Goal: Find specific page/section: Find specific page/section

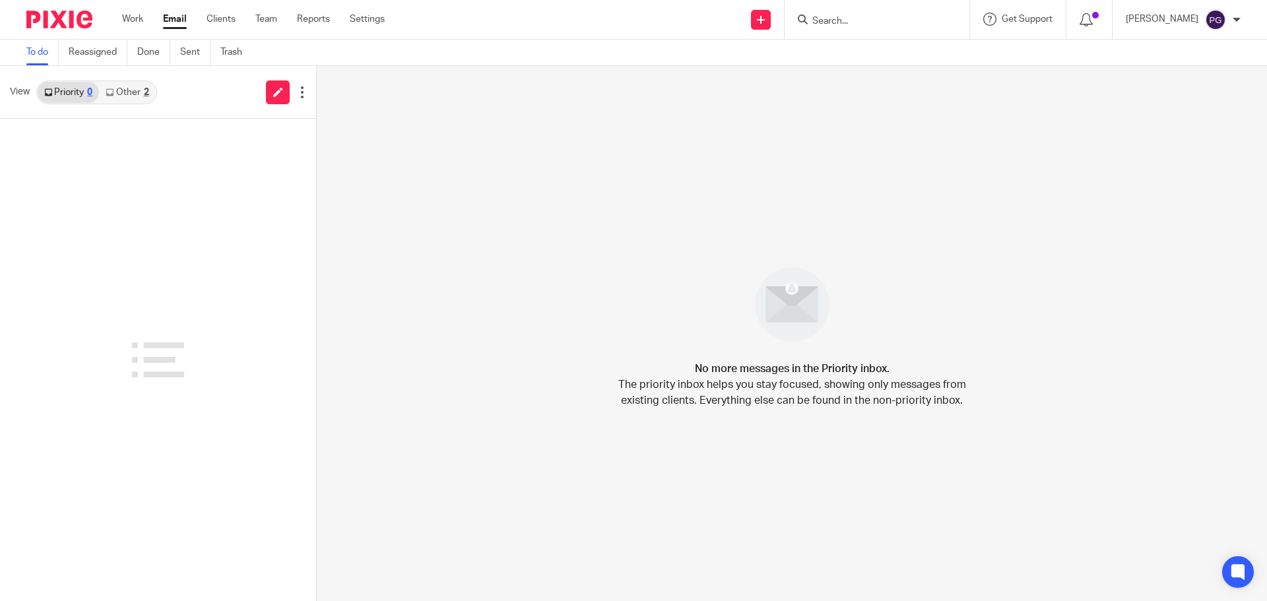
click at [854, 20] on input "Search" at bounding box center [870, 22] width 119 height 12
type input "ver"
click at [884, 63] on link at bounding box center [919, 57] width 223 height 30
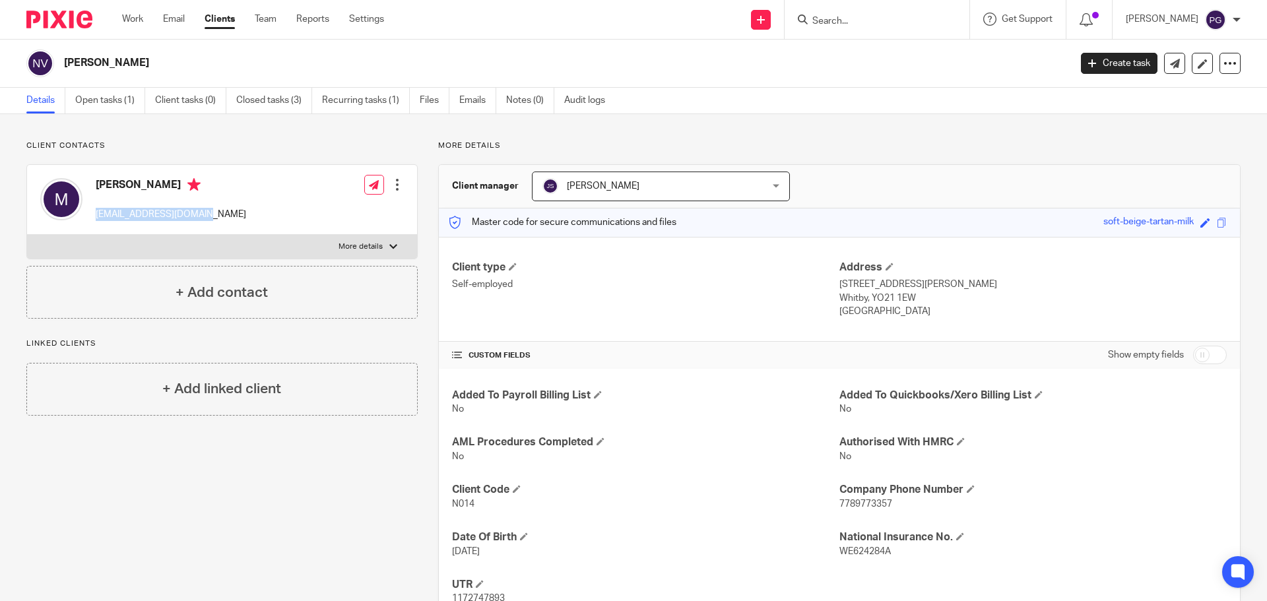
drag, startPoint x: 96, startPoint y: 214, endPoint x: 203, endPoint y: 219, distance: 107.0
click at [203, 219] on div "[PERSON_NAME] [EMAIL_ADDRESS][DOMAIN_NAME] Edit contact Create client from cont…" at bounding box center [222, 200] width 390 height 70
copy p "[EMAIL_ADDRESS][DOMAIN_NAME]"
click at [861, 28] on div at bounding box center [877, 19] width 185 height 39
click at [854, 20] on input "Search" at bounding box center [870, 22] width 119 height 12
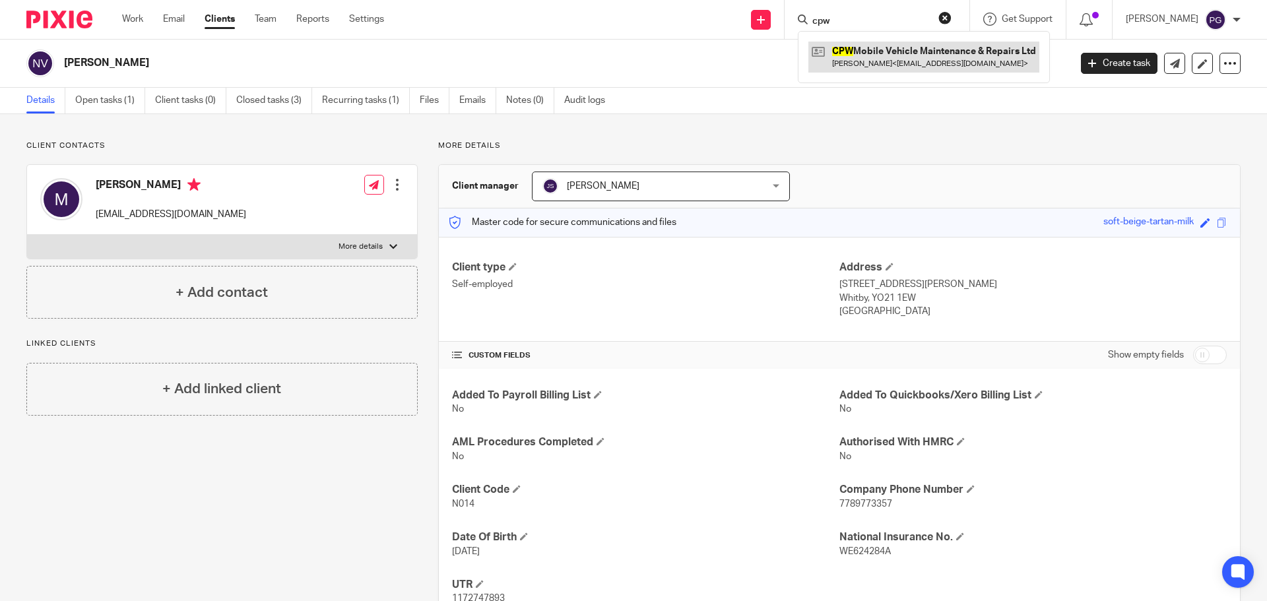
type input "cpw"
click at [908, 51] on link at bounding box center [923, 57] width 231 height 30
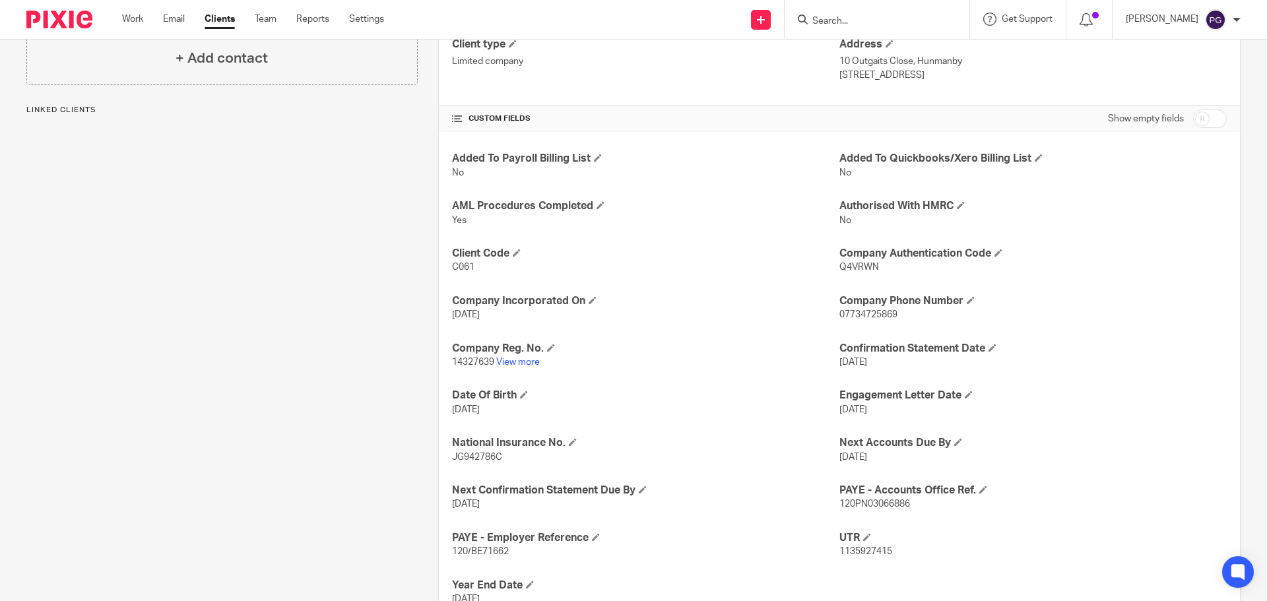
scroll to position [264, 0]
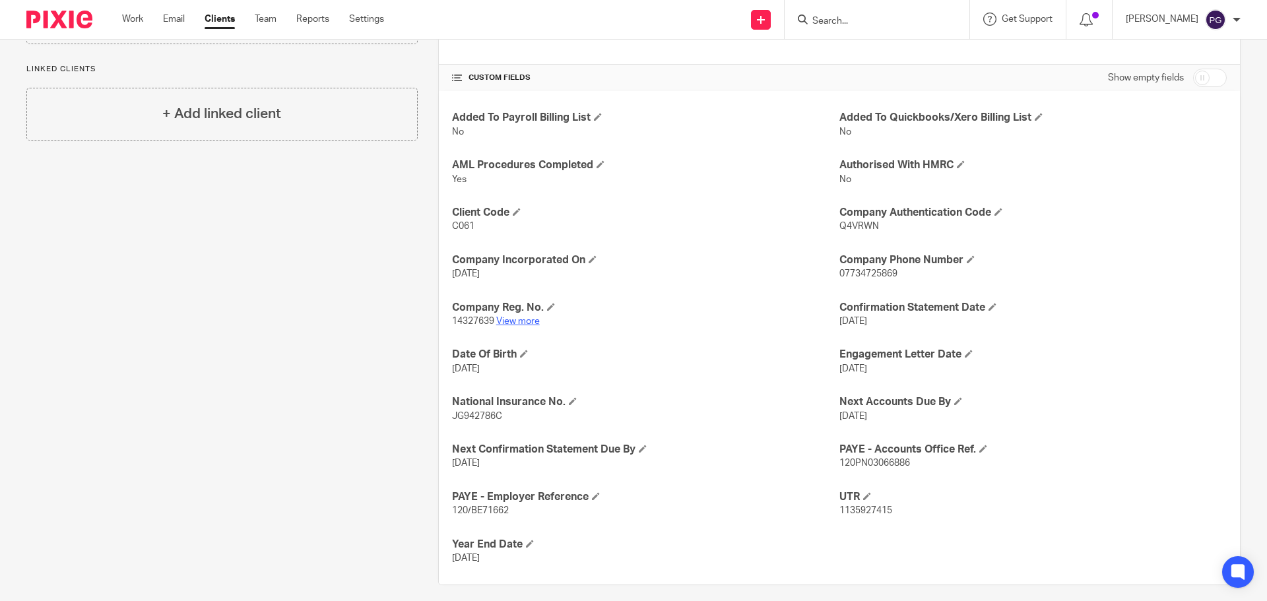
click at [499, 320] on link "View more" at bounding box center [518, 321] width 44 height 9
